Goal: Find specific page/section: Find specific page/section

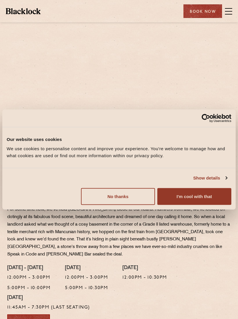
click at [196, 194] on button "I'm cool with that" at bounding box center [194, 196] width 74 height 17
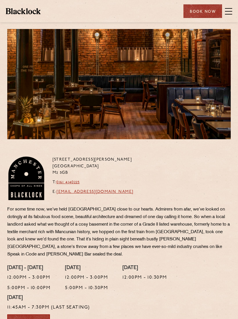
click at [229, 9] on span at bounding box center [228, 11] width 7 height 9
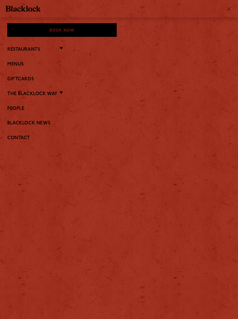
click at [14, 62] on link "Menus" at bounding box center [118, 65] width 223 height 6
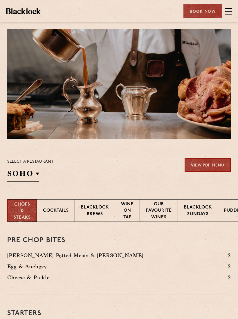
click at [0, 0] on p "[GEOGRAPHIC_DATA]" at bounding box center [0, 0] width 0 height 0
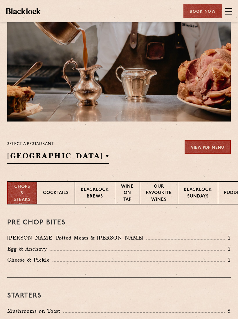
scroll to position [21, 0]
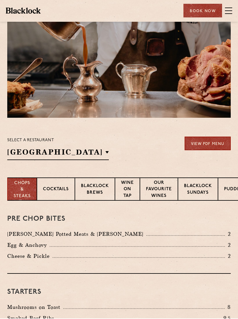
click at [0, 0] on p "[GEOGRAPHIC_DATA]" at bounding box center [0, 0] width 0 height 0
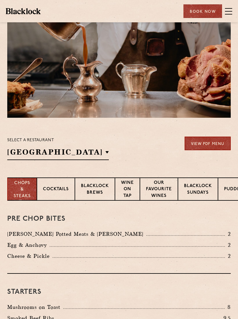
click at [0, 0] on p "[GEOGRAPHIC_DATA]" at bounding box center [0, 0] width 0 height 0
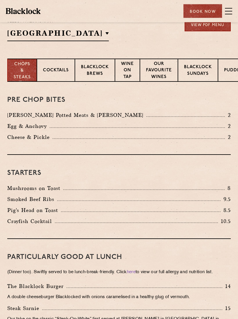
scroll to position [140, 0]
click at [158, 68] on p "Our favourite wines" at bounding box center [159, 71] width 26 height 20
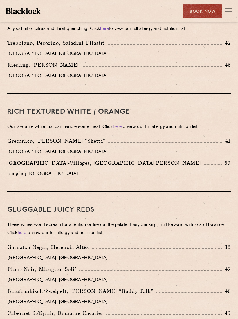
scroll to position [417, 0]
